Goal: Information Seeking & Learning: Learn about a topic

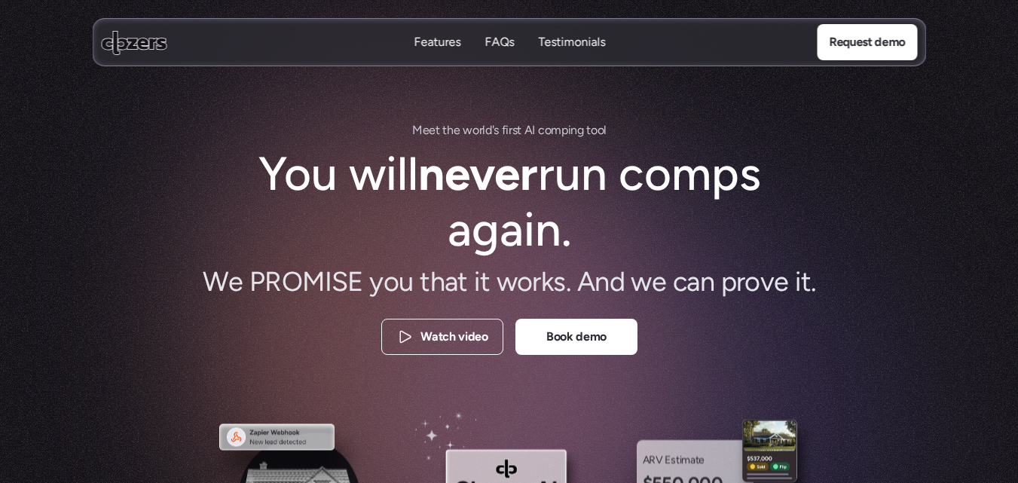
click at [298, 170] on h1 "You will never run comps again." at bounding box center [509, 202] width 512 height 112
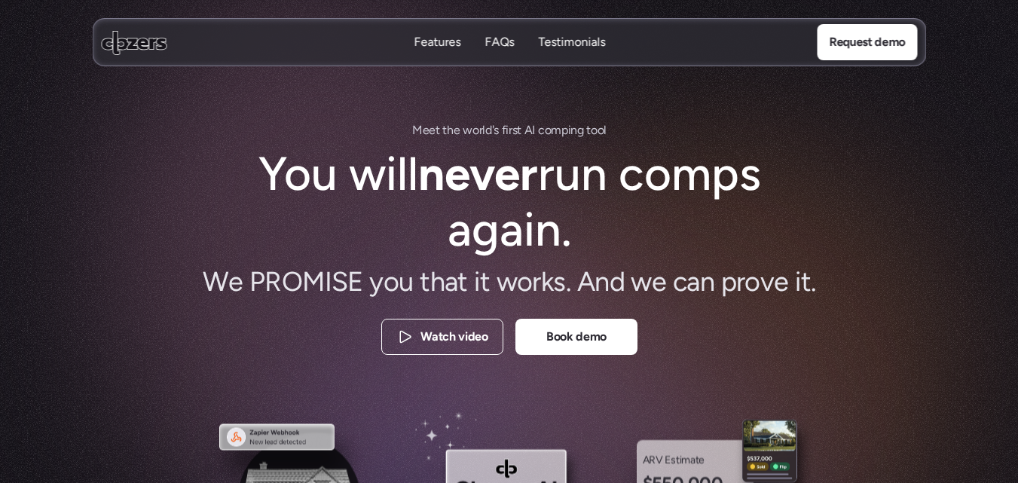
click at [136, 178] on div "M e e t t h e w o r l d ' s f i r s t A I c o m p i n g t o o l You will never …" at bounding box center [509, 241] width 904 height 240
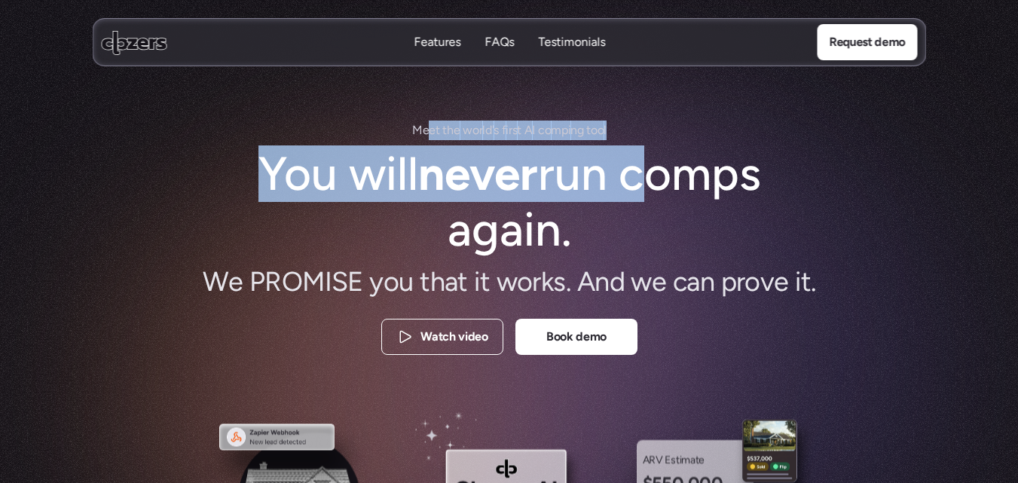
drag, startPoint x: 432, startPoint y: 138, endPoint x: 749, endPoint y: 148, distance: 317.3
click at [748, 148] on div "M e e t t h e w o r l d ' s f i r s t A I c o m p i n g t o o l You will never …" at bounding box center [509, 241] width 663 height 240
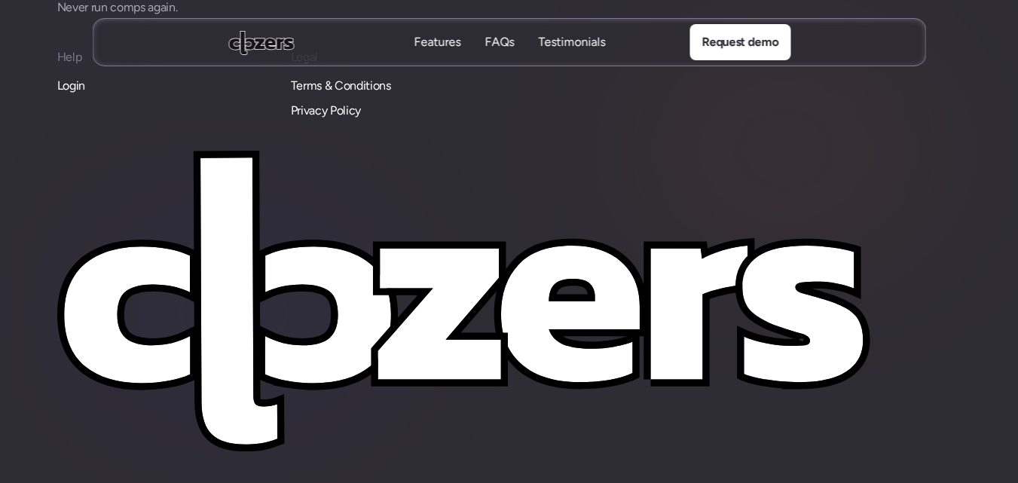
scroll to position [4365, 0]
